Goal: Task Accomplishment & Management: Manage account settings

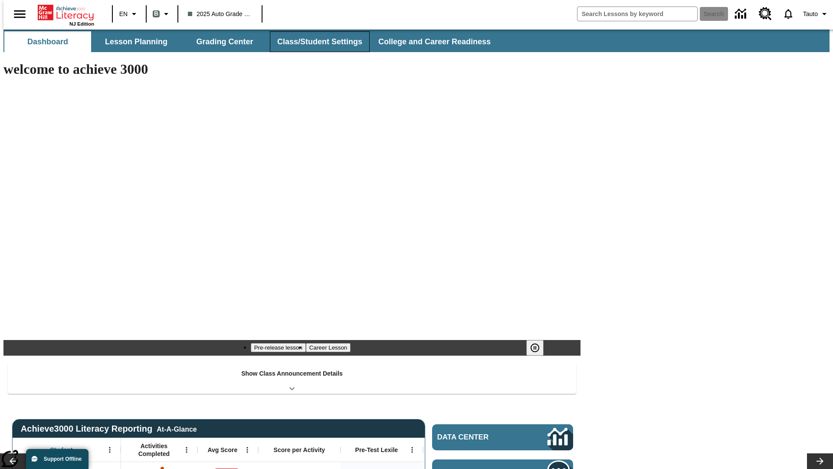
click at [315, 42] on button "Class/Student Settings" at bounding box center [320, 41] width 100 height 21
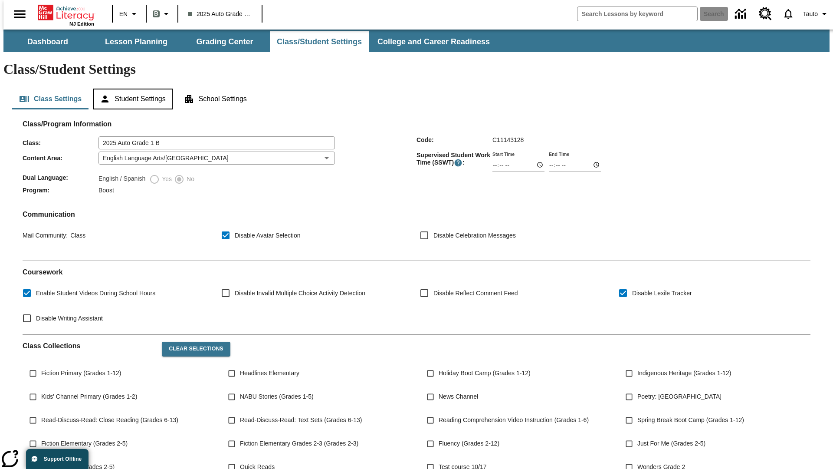
click at [131, 89] on button "Student Settings" at bounding box center [132, 99] width 79 height 21
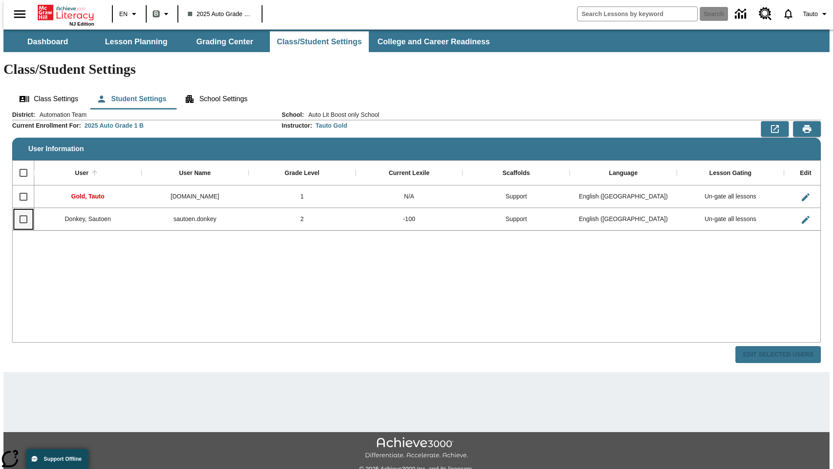
click at [20, 210] on input "Select row" at bounding box center [23, 219] width 18 height 18
checkbox input "true"
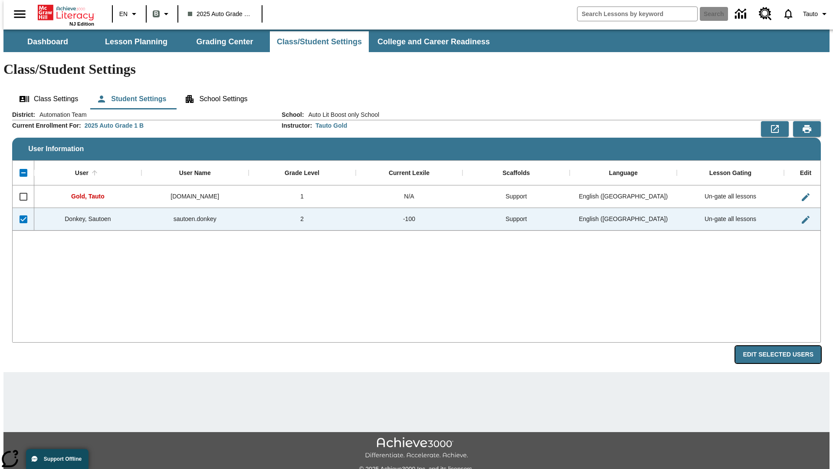
click at [785, 346] on button "Edit Selected Users" at bounding box center [779, 354] width 86 height 17
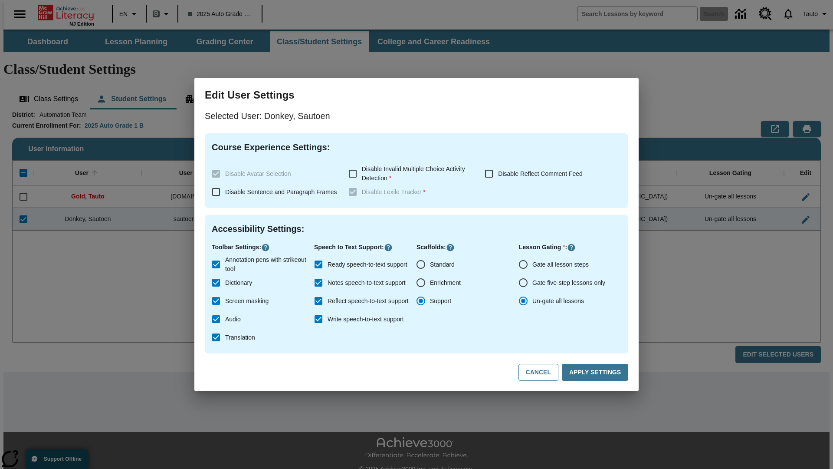
click at [524, 264] on input "Gate all lesson steps" at bounding box center [523, 264] width 18 height 18
radio input "true"
click at [597, 372] on button "Apply Settings" at bounding box center [595, 372] width 66 height 17
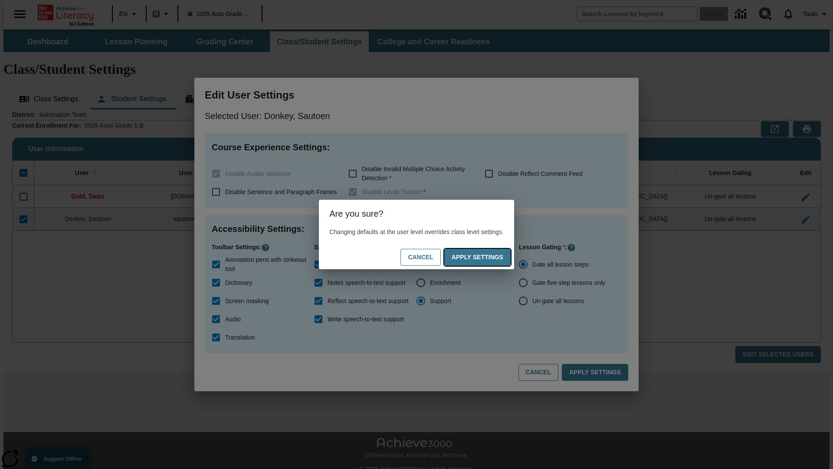
click at [486, 257] on button "Apply Settings" at bounding box center [478, 257] width 66 height 17
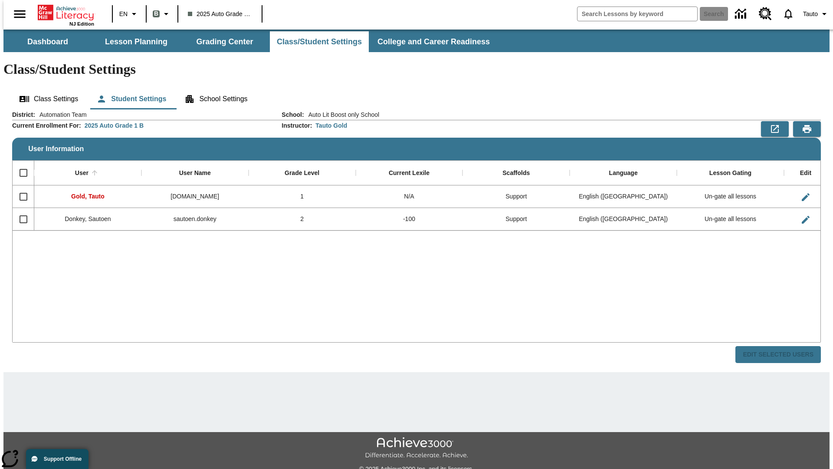
checkbox input "false"
click at [20, 210] on input "Select row" at bounding box center [23, 219] width 18 height 18
checkbox input "true"
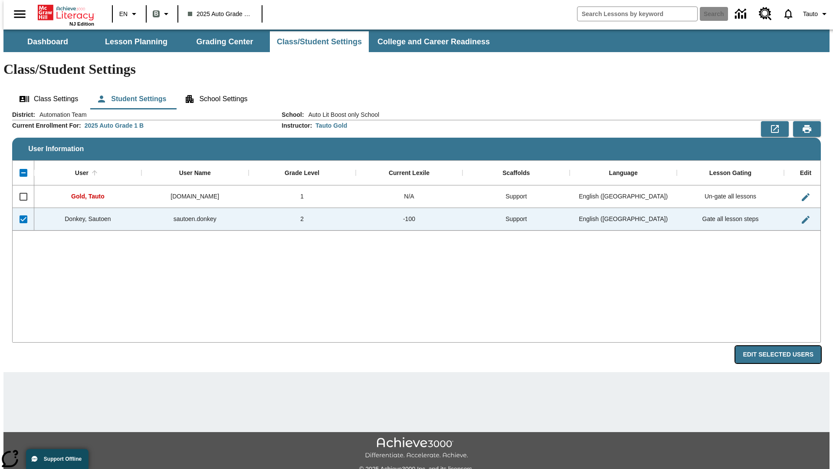
click at [785, 346] on button "Edit Selected Users" at bounding box center [779, 354] width 86 height 17
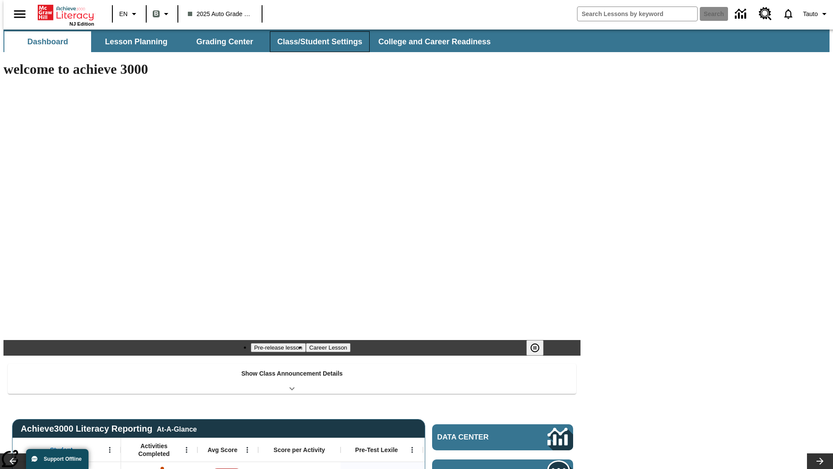
click at [315, 42] on button "Class/Student Settings" at bounding box center [320, 41] width 100 height 21
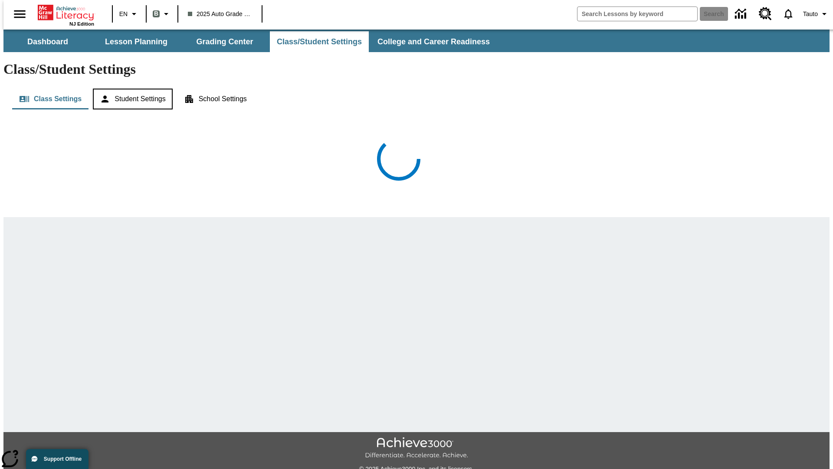
click at [131, 89] on button "Student Settings" at bounding box center [132, 99] width 79 height 21
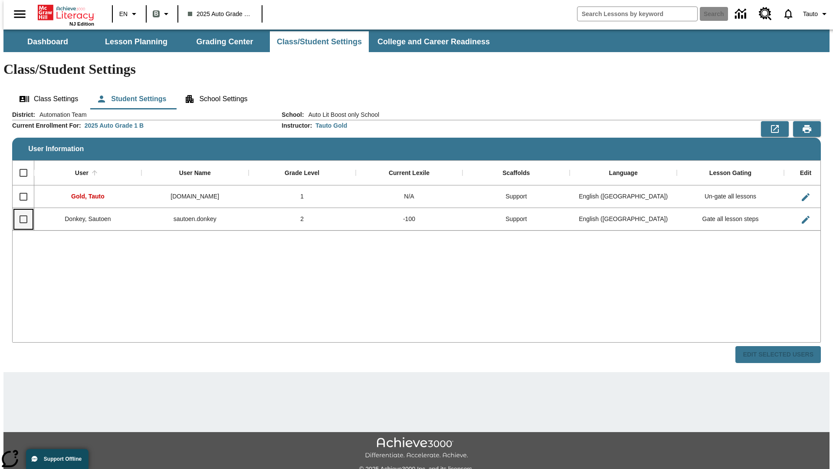
click at [20, 210] on input "Select row" at bounding box center [23, 219] width 18 height 18
checkbox input "true"
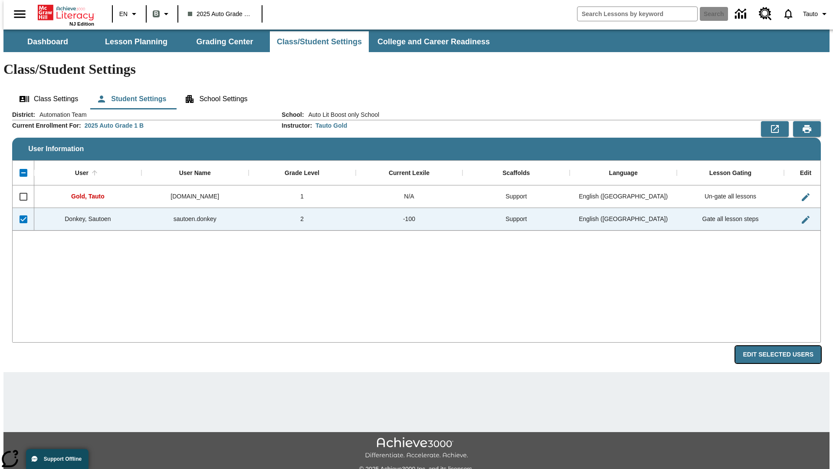
click at [785, 346] on button "Edit Selected Users" at bounding box center [779, 354] width 86 height 17
